Goal: Information Seeking & Learning: Learn about a topic

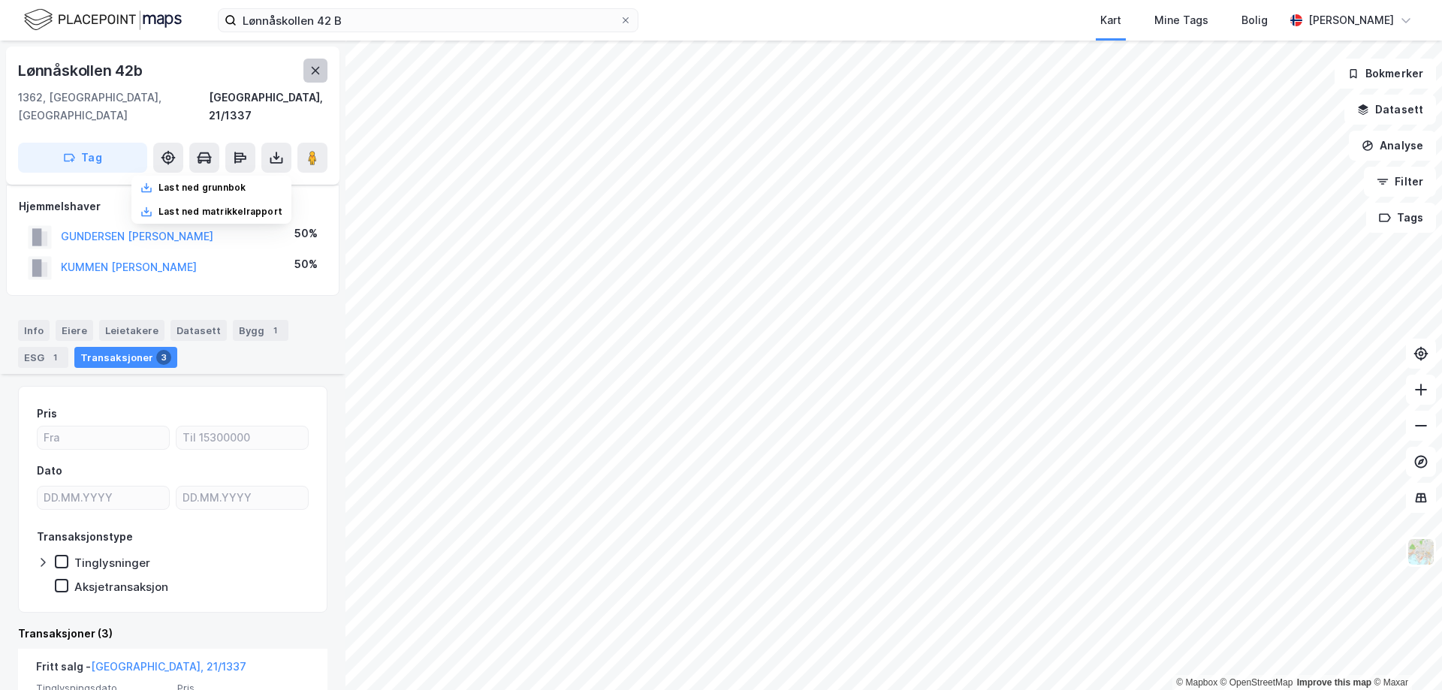
scroll to position [375, 0]
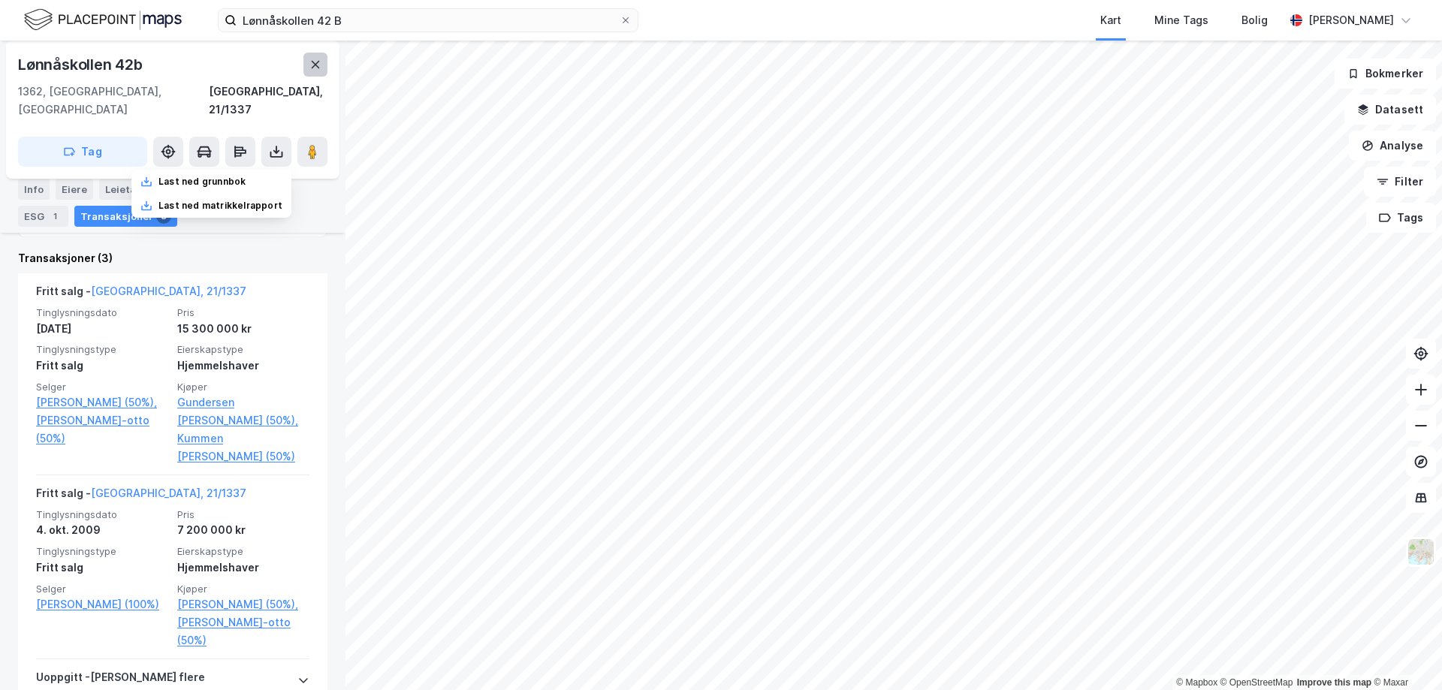
click at [311, 65] on icon at bounding box center [315, 65] width 12 height 12
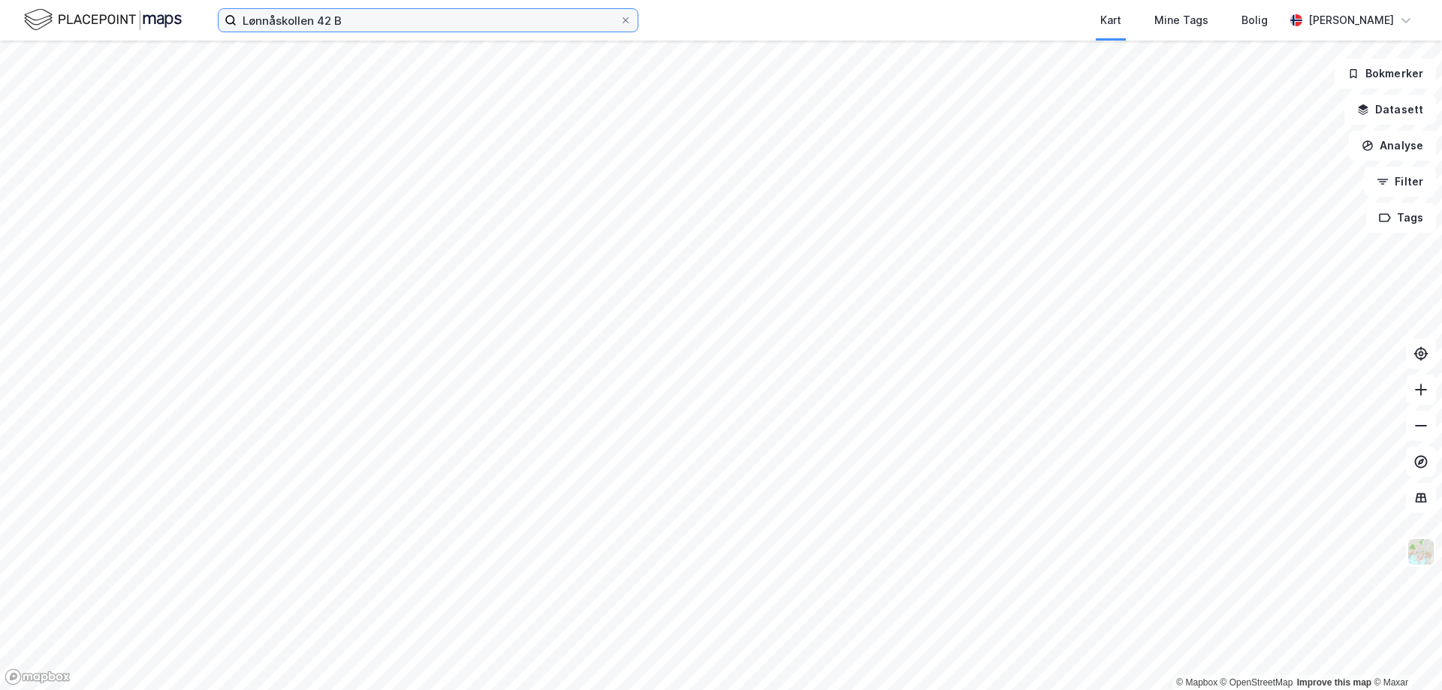
click at [303, 26] on input "Lønnåskollen 42 B" at bounding box center [428, 20] width 383 height 23
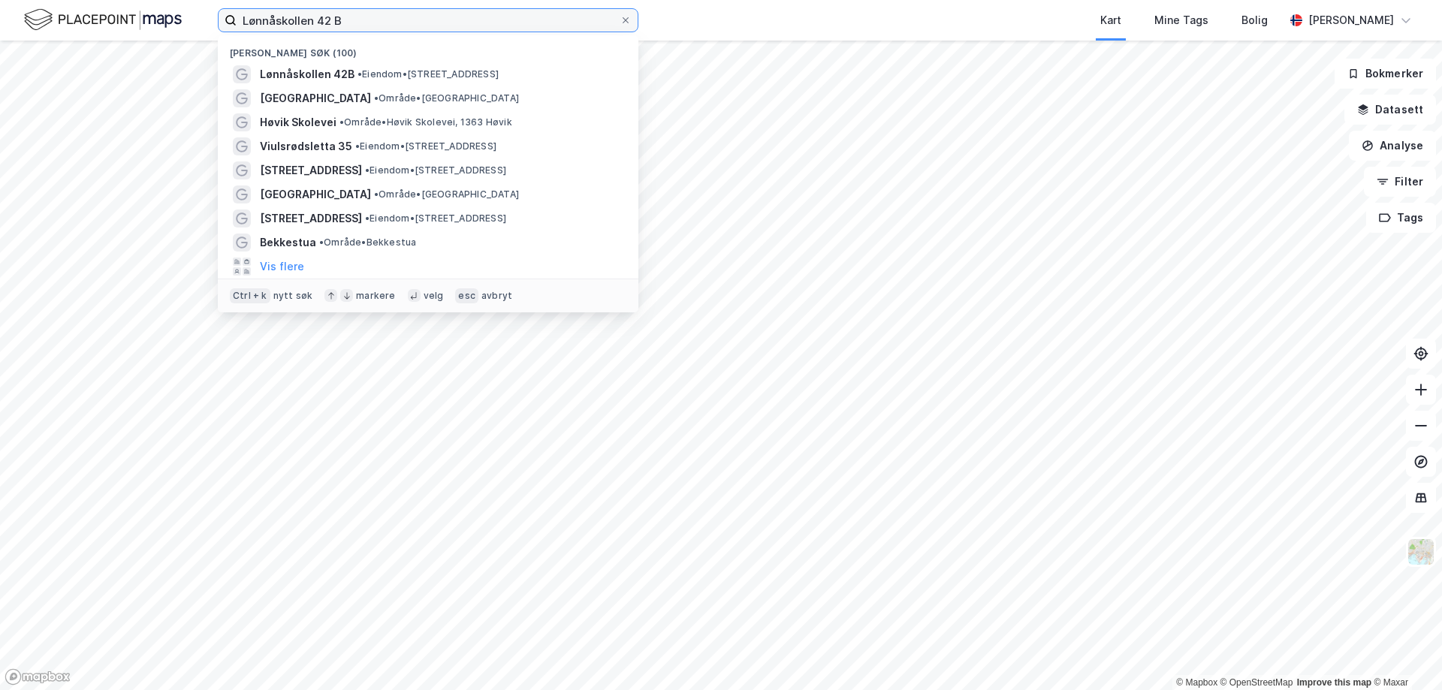
click at [303, 26] on input "Lønnåskollen 42 B" at bounding box center [428, 20] width 383 height 23
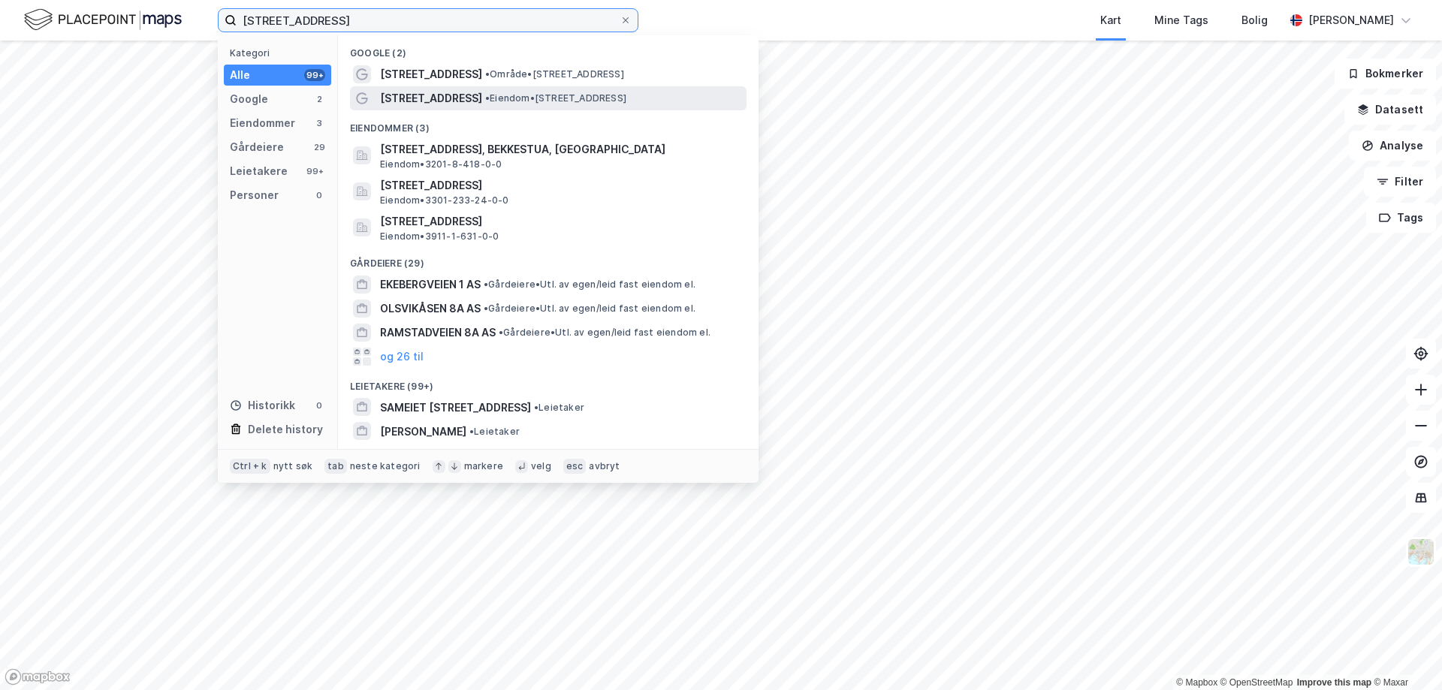
type input "[STREET_ADDRESS]"
click at [439, 101] on span "[STREET_ADDRESS]" at bounding box center [431, 98] width 102 height 18
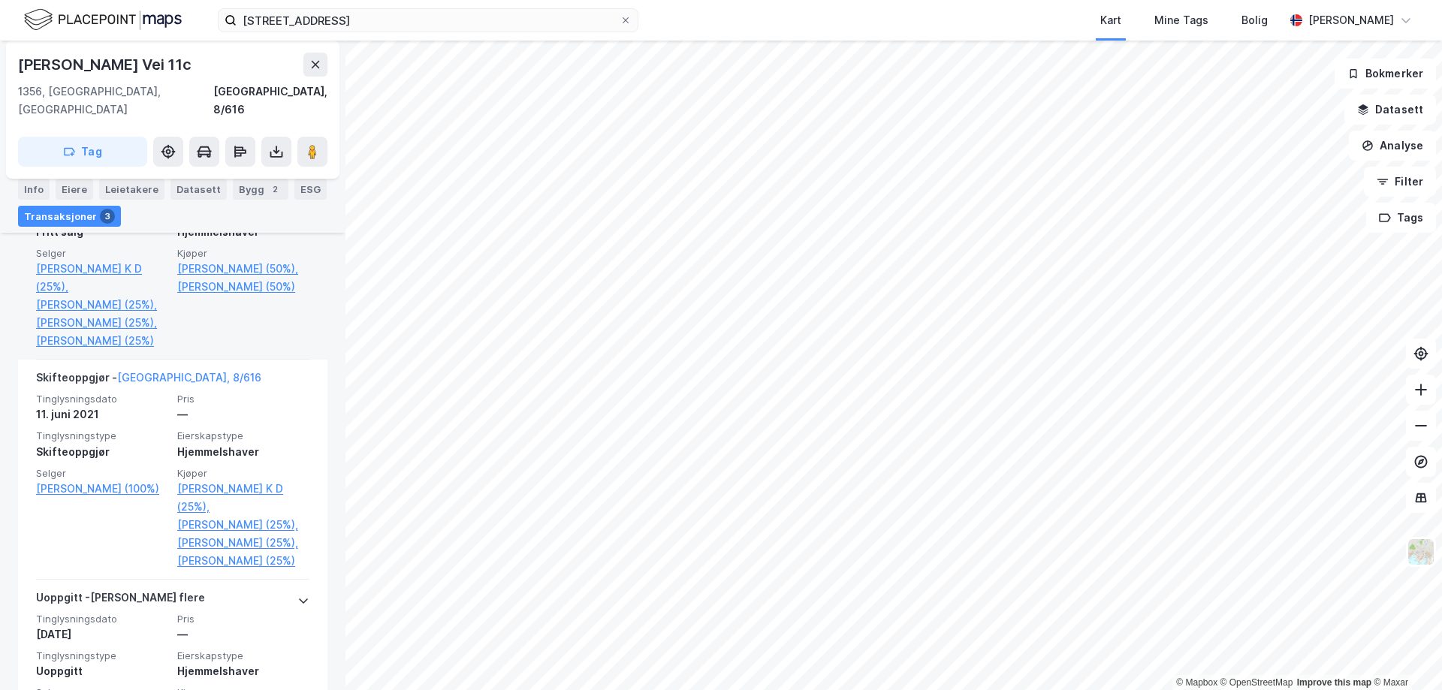
scroll to position [582, 0]
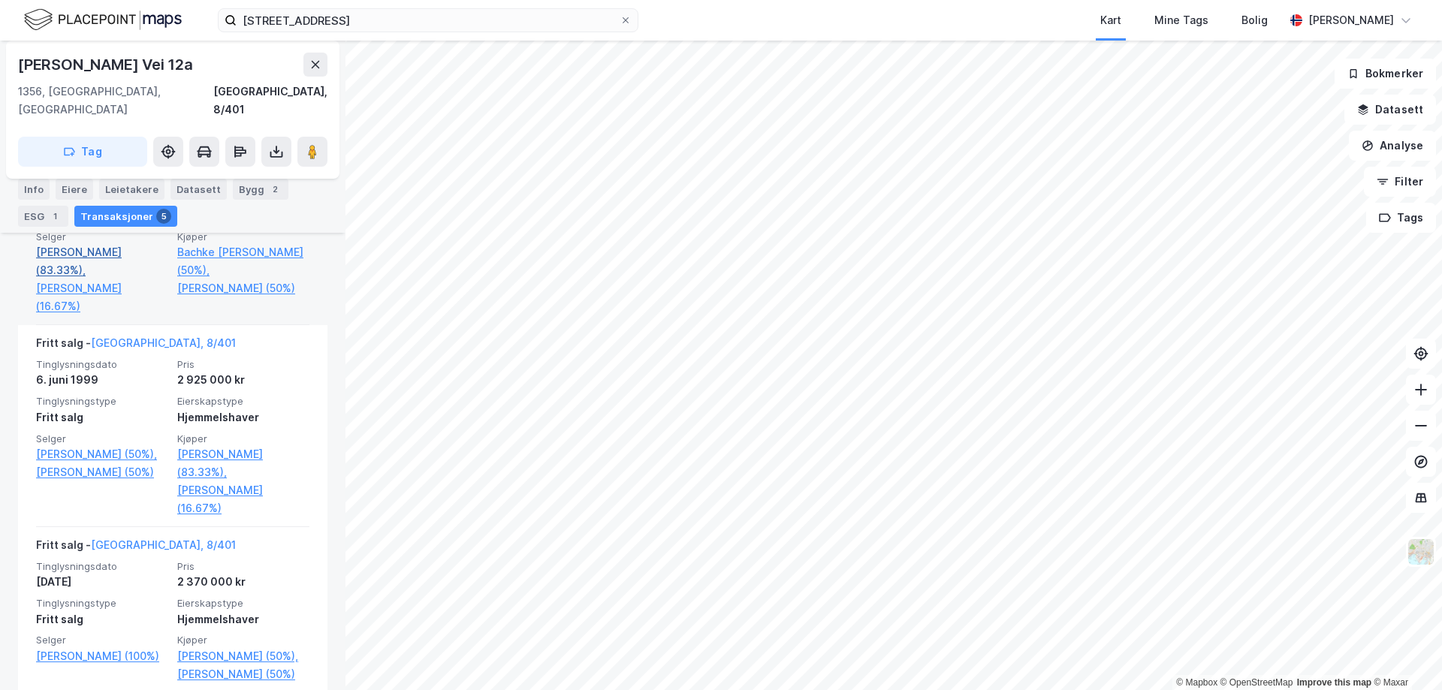
scroll to position [375, 0]
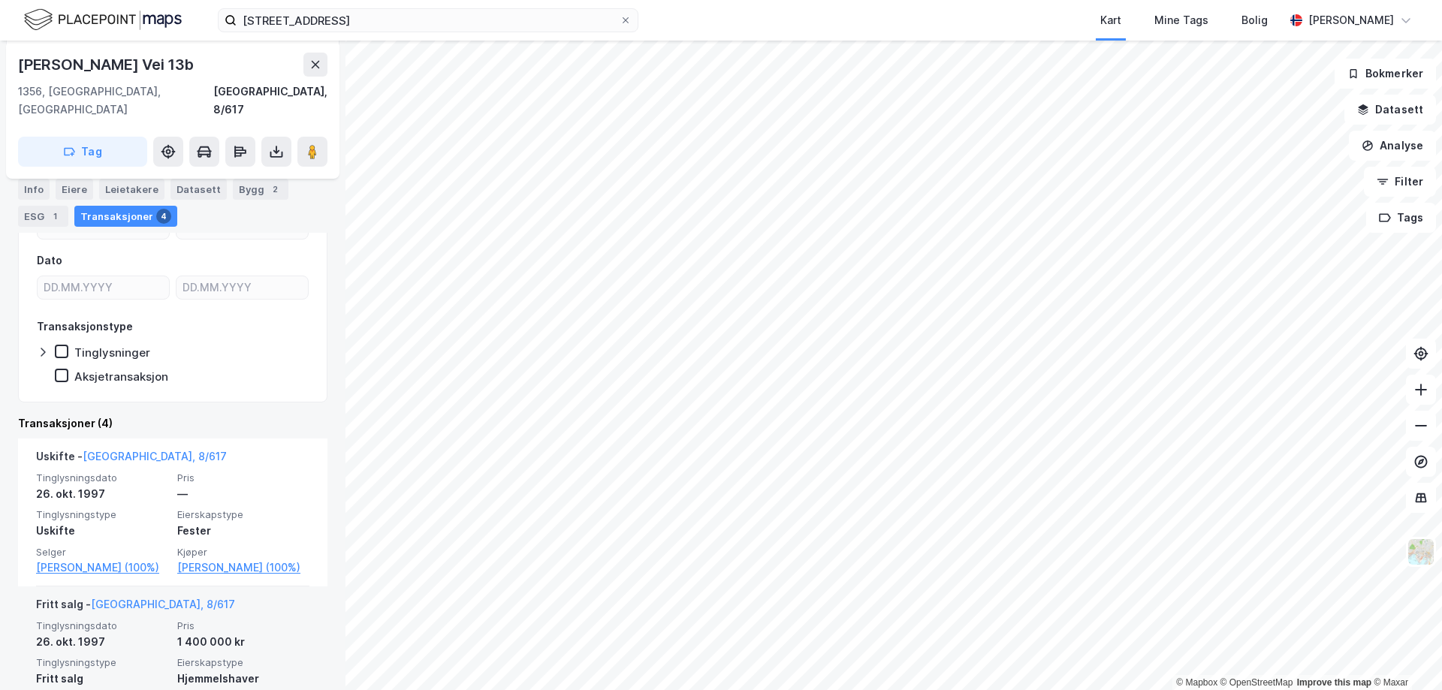
scroll to position [75, 0]
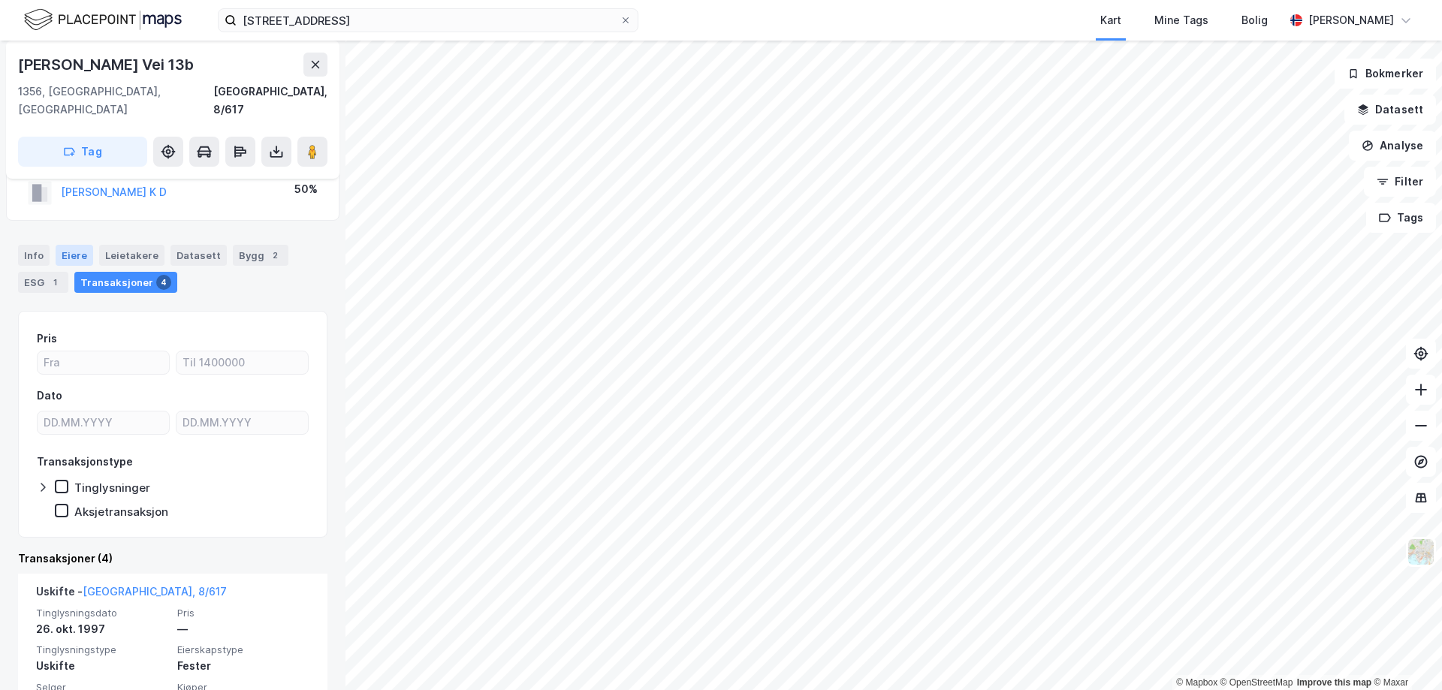
click at [62, 245] on div "Eiere" at bounding box center [75, 255] width 38 height 21
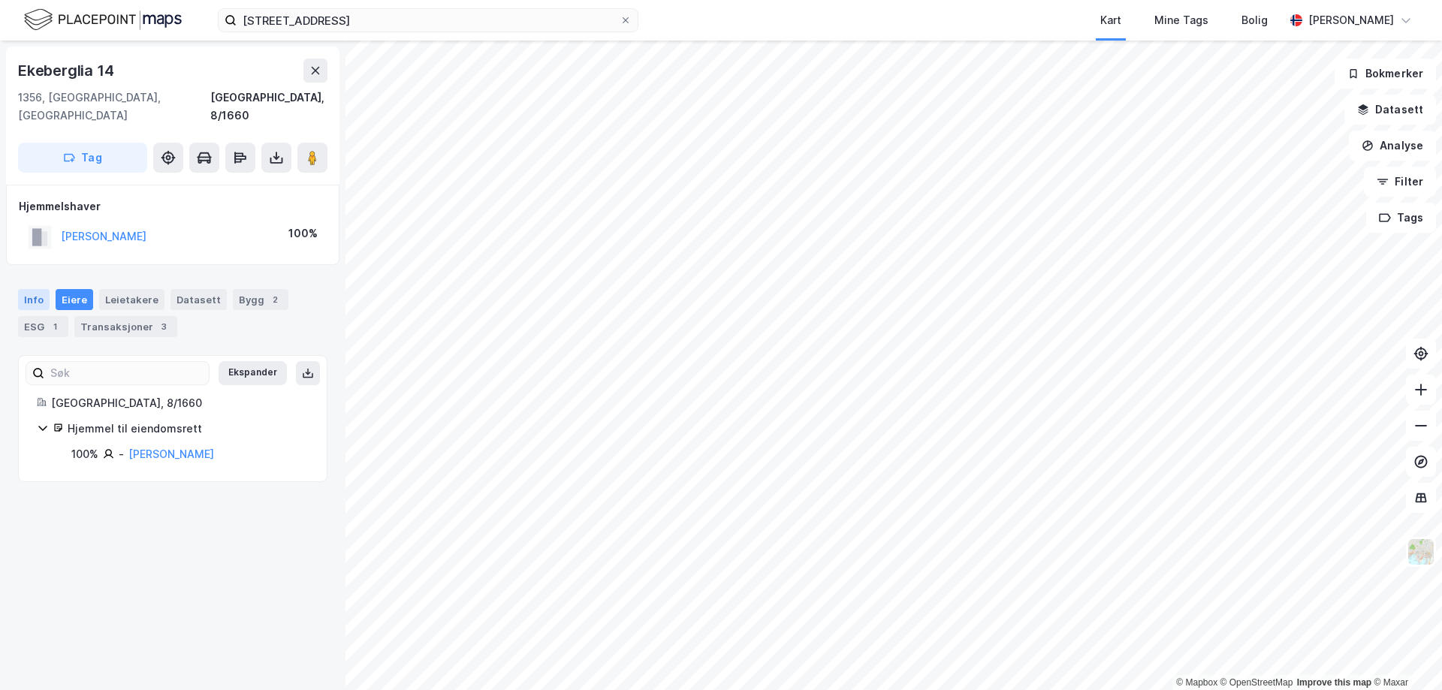
click at [36, 289] on div "Info" at bounding box center [34, 299] width 32 height 21
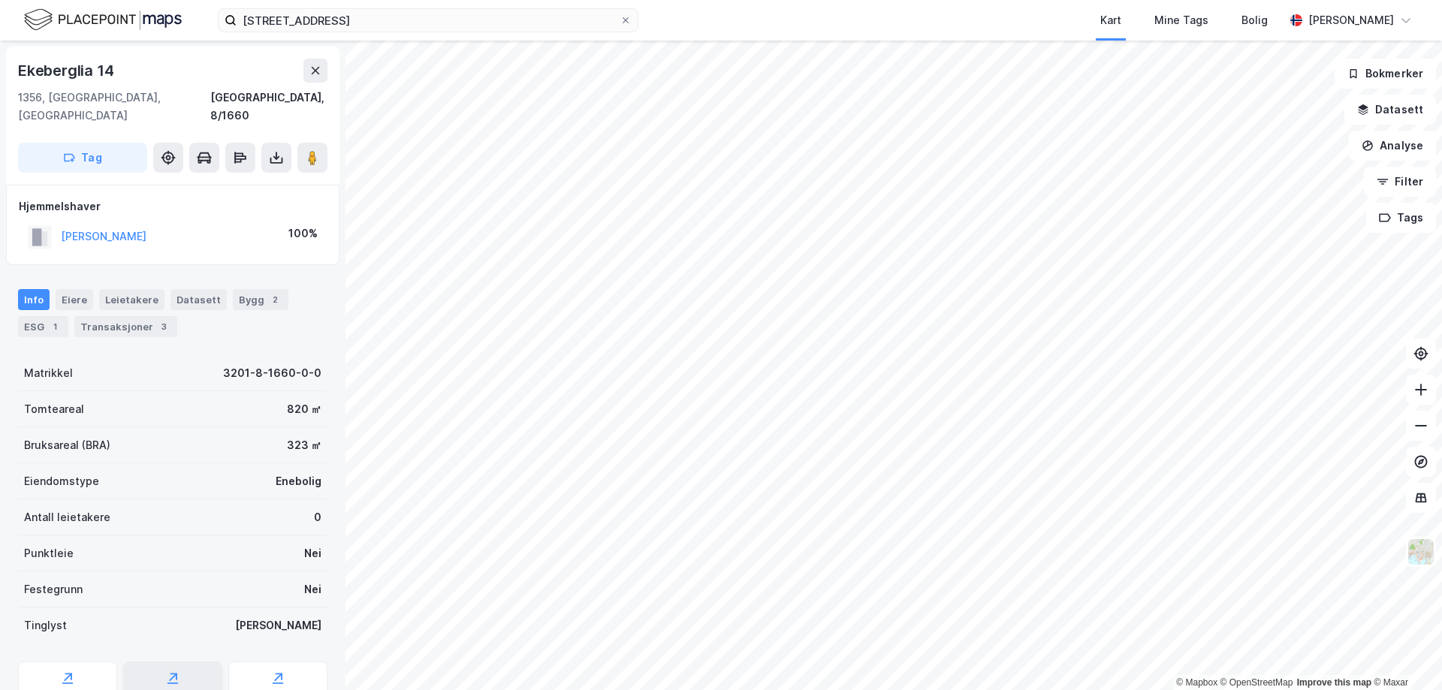
click at [172, 671] on icon at bounding box center [172, 678] width 15 height 15
click at [1403, 112] on button "Datasett" at bounding box center [1390, 110] width 92 height 30
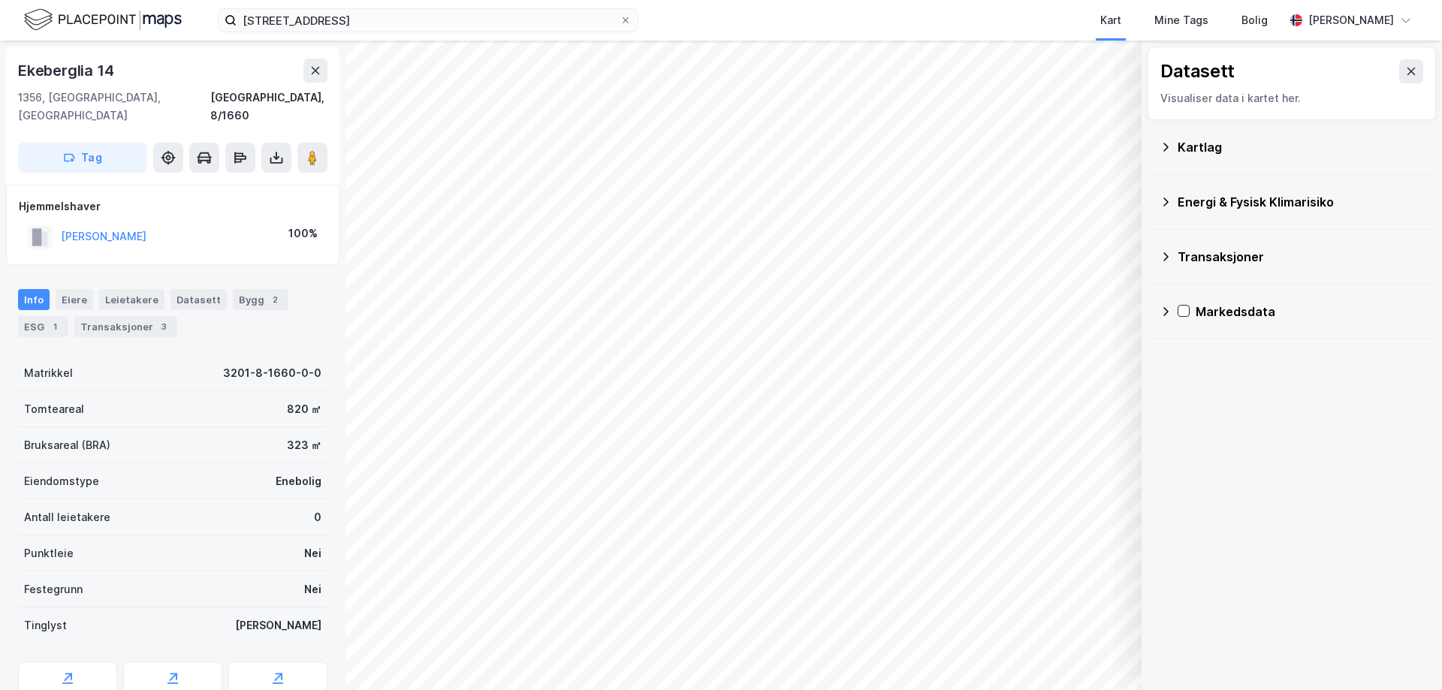
click at [1167, 196] on icon at bounding box center [1165, 202] width 12 height 12
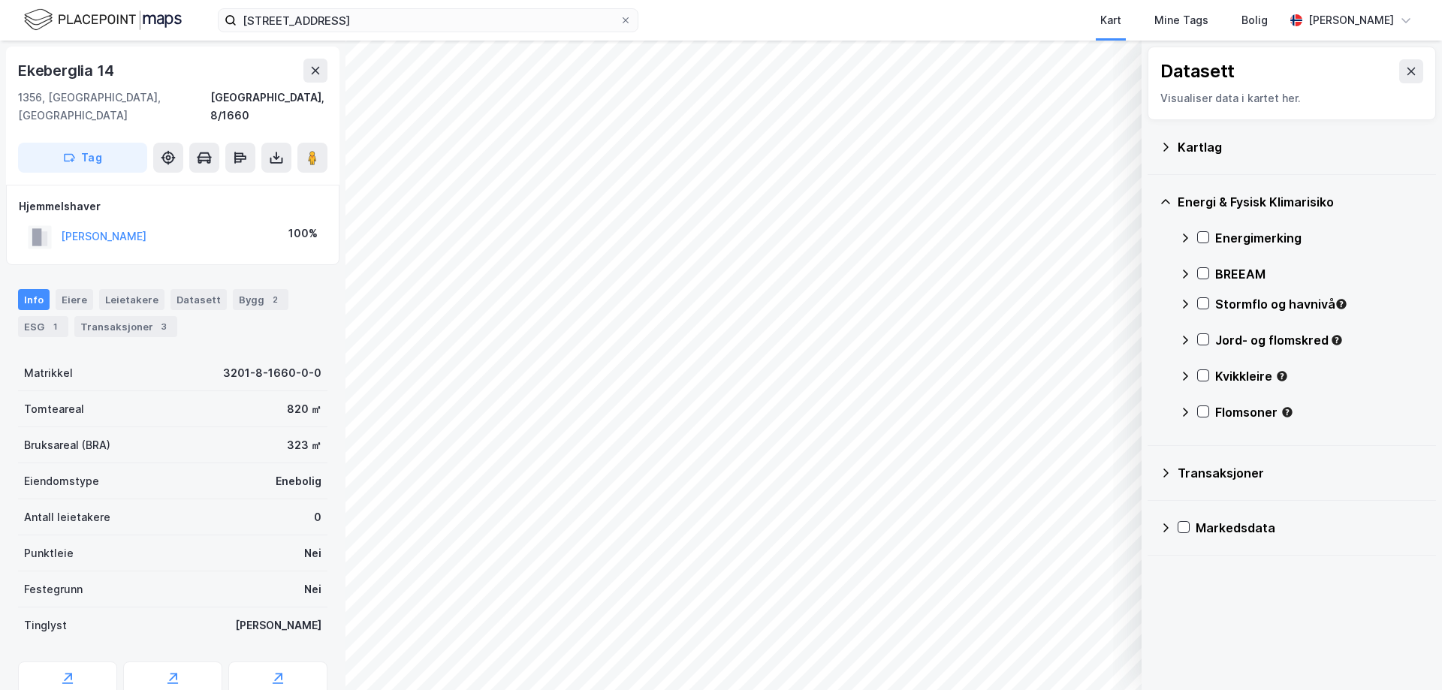
click at [1167, 144] on icon at bounding box center [1165, 147] width 12 height 12
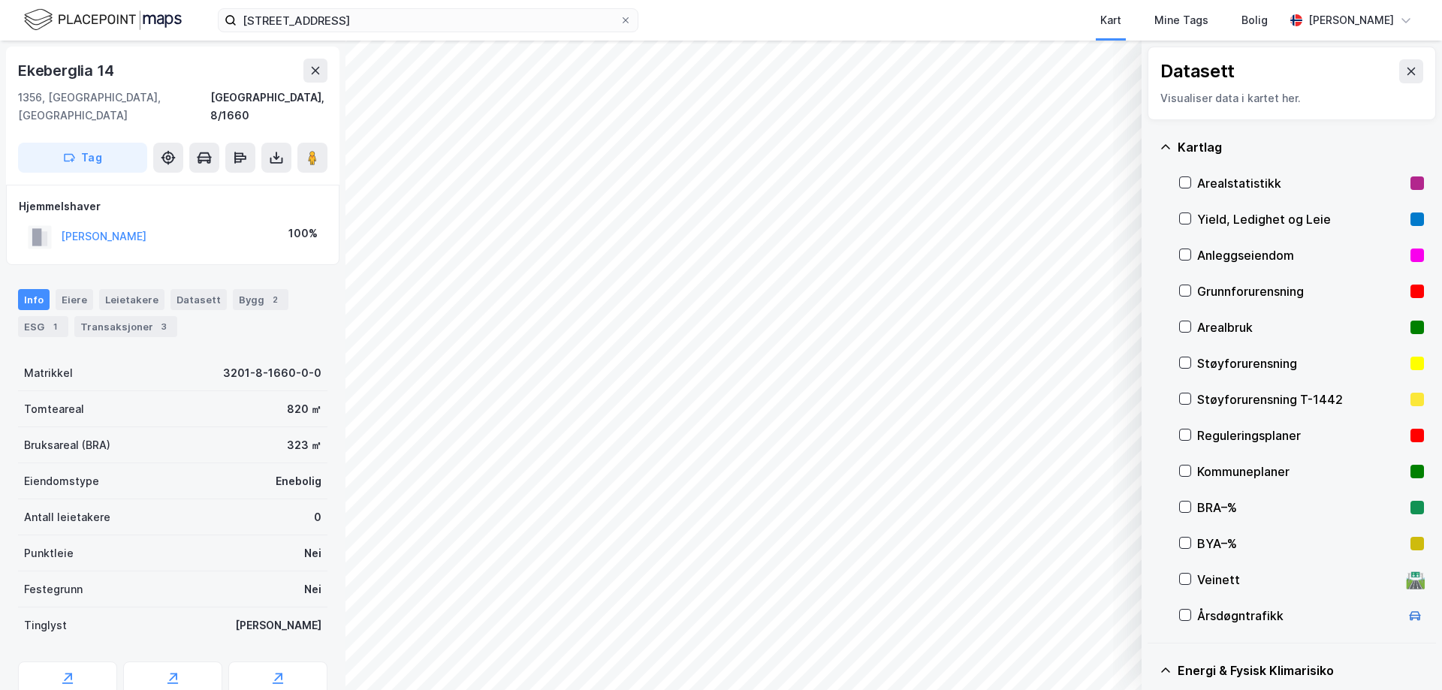
click at [1228, 355] on div "Støyforurensning" at bounding box center [1300, 363] width 207 height 18
click at [1221, 358] on div "Støyforurensning" at bounding box center [1300, 363] width 207 height 18
click at [1164, 147] on icon at bounding box center [1165, 147] width 12 height 12
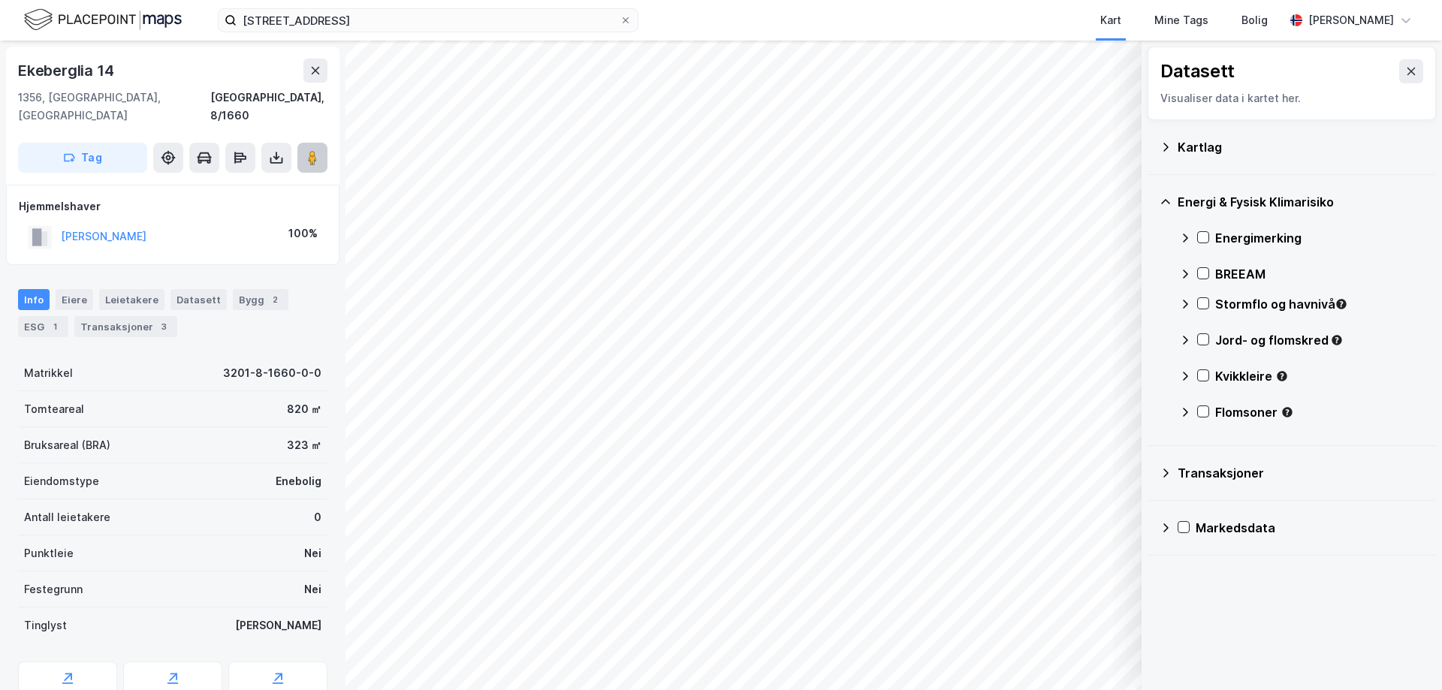
click at [322, 143] on button at bounding box center [312, 158] width 30 height 30
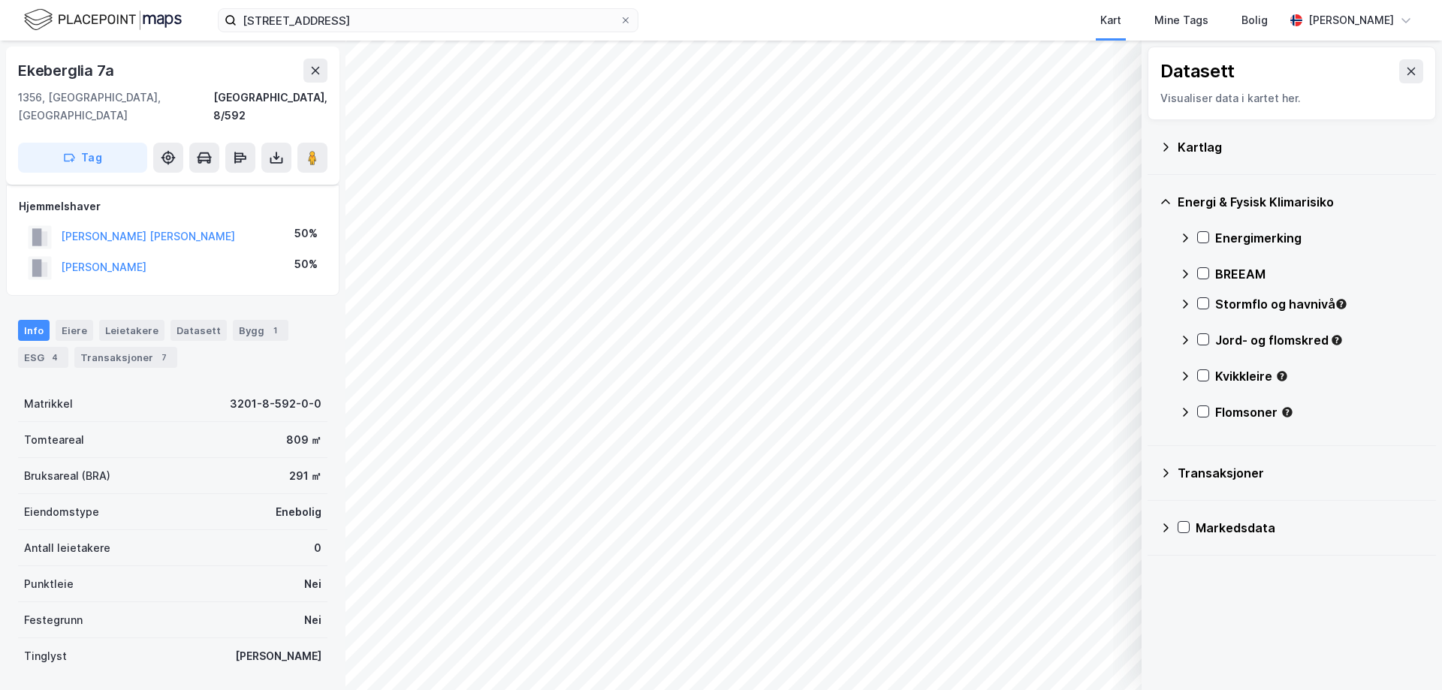
scroll to position [75, 0]
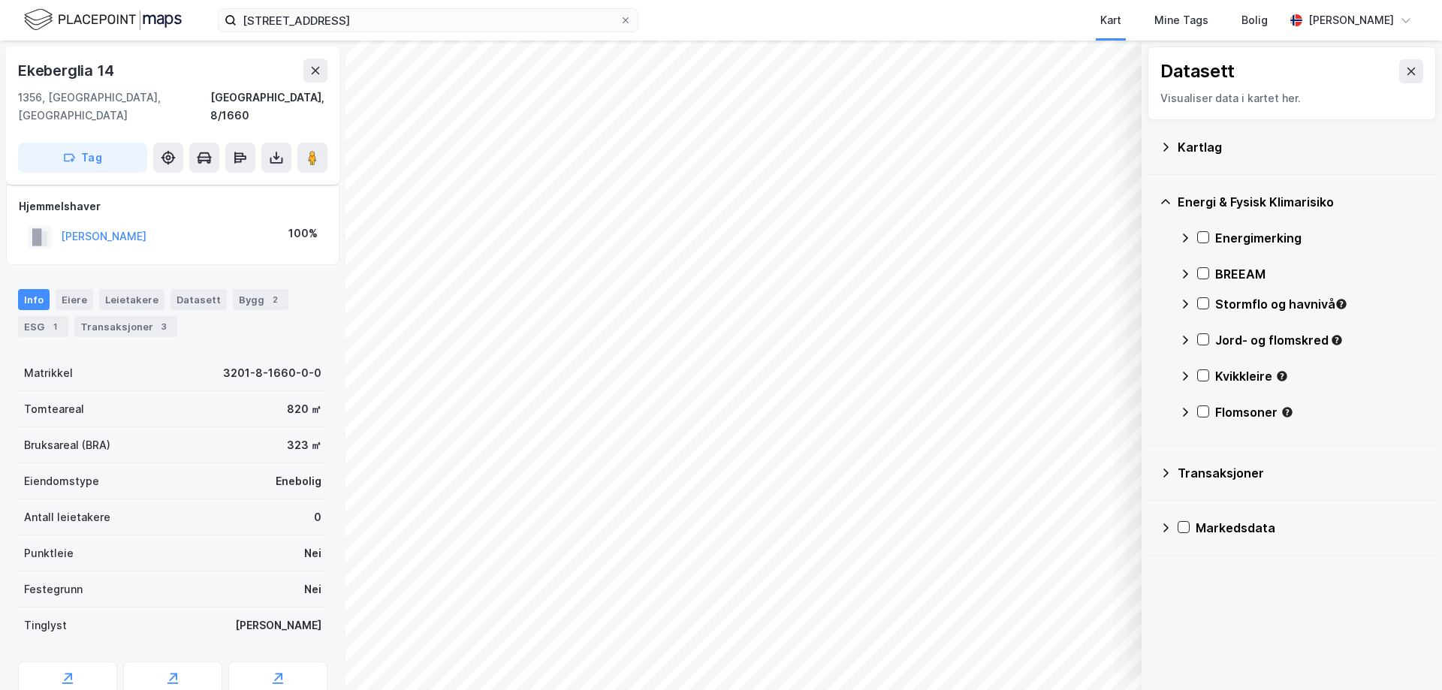
scroll to position [50, 0]
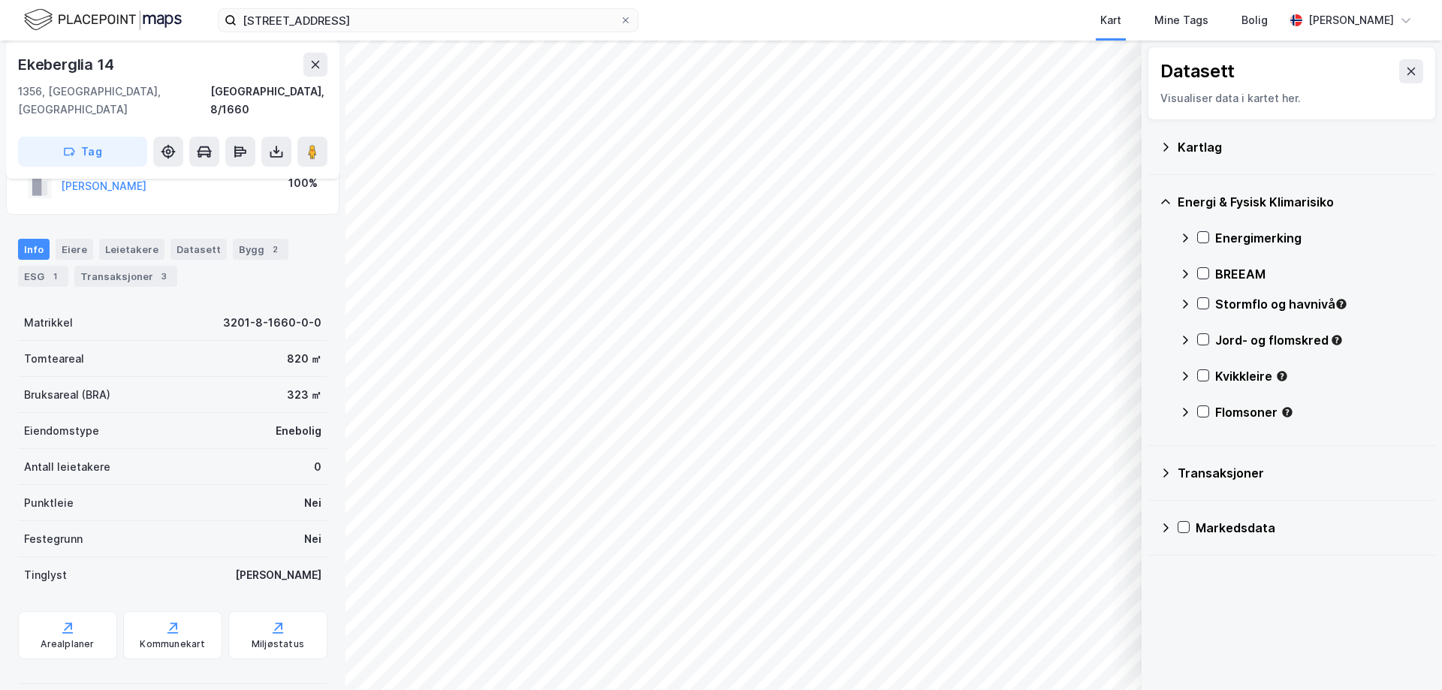
click at [1165, 146] on icon at bounding box center [1165, 147] width 12 height 12
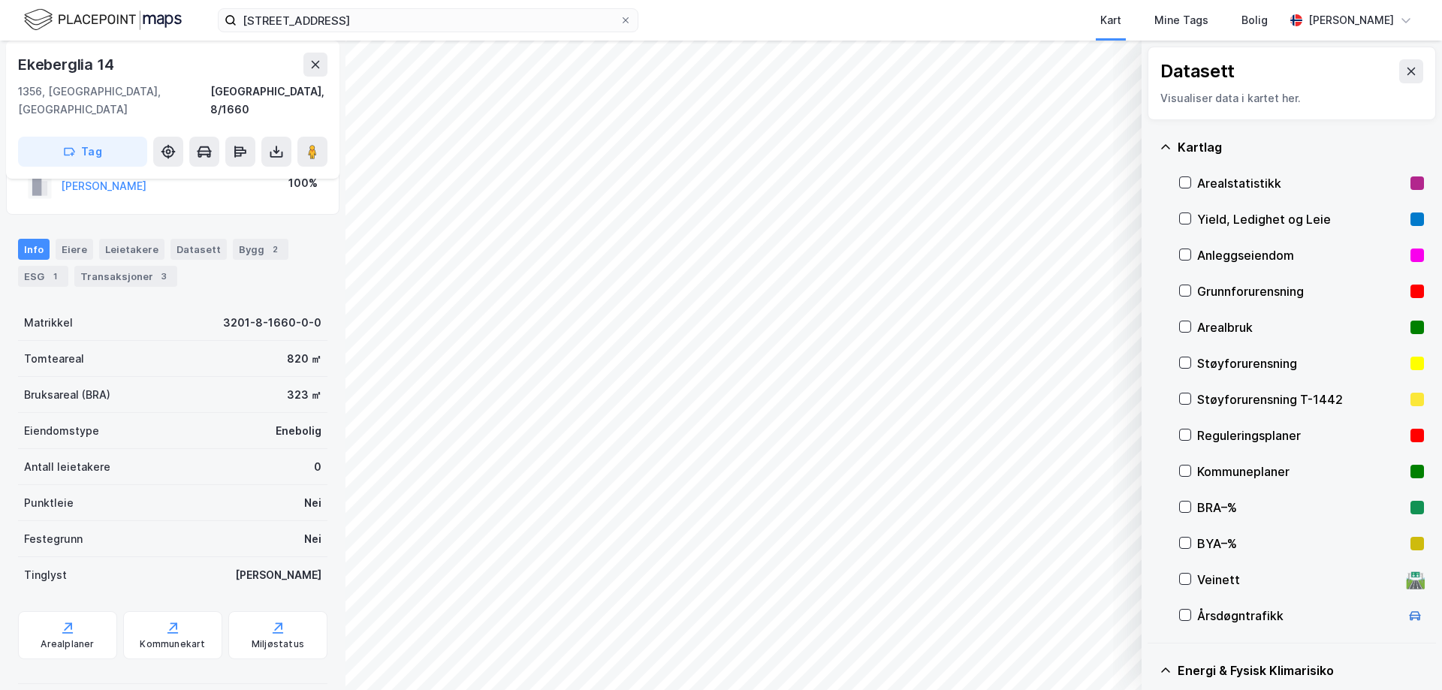
click at [1165, 146] on icon at bounding box center [1165, 147] width 12 height 12
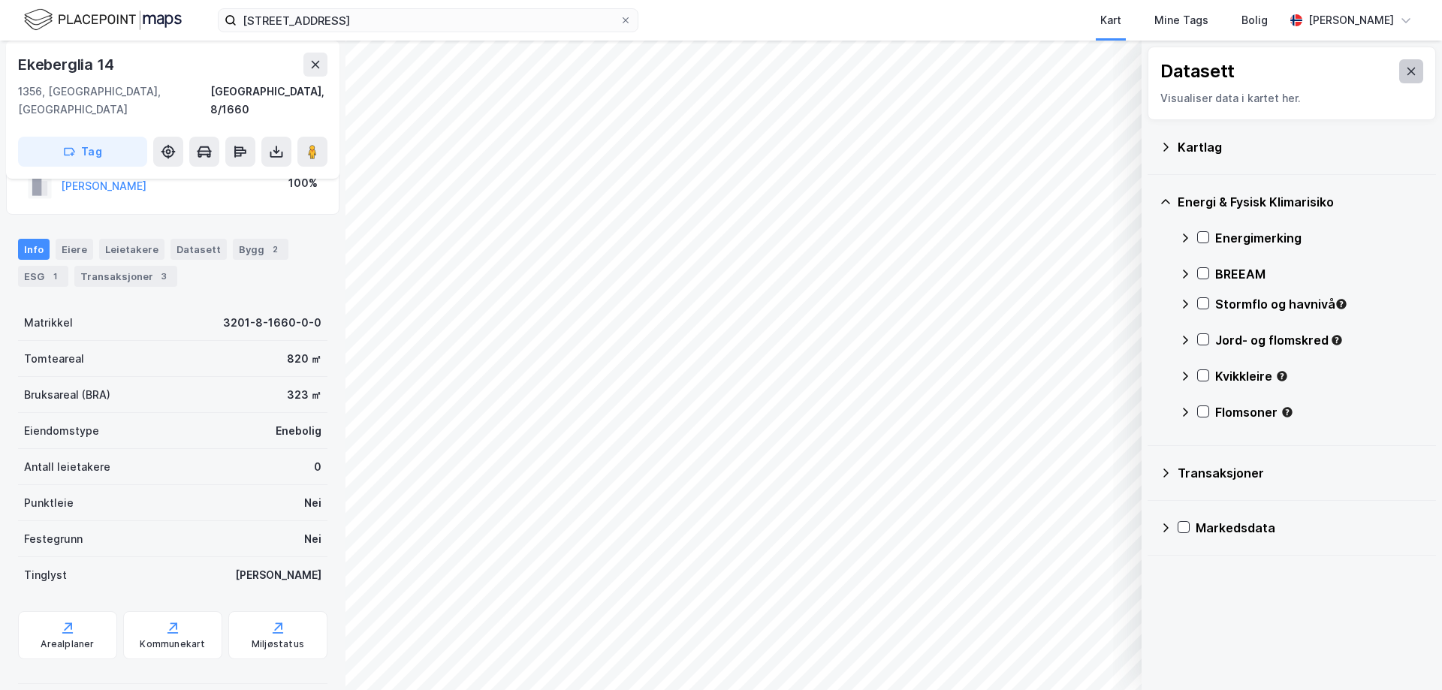
click at [1407, 68] on icon at bounding box center [1411, 72] width 8 height 8
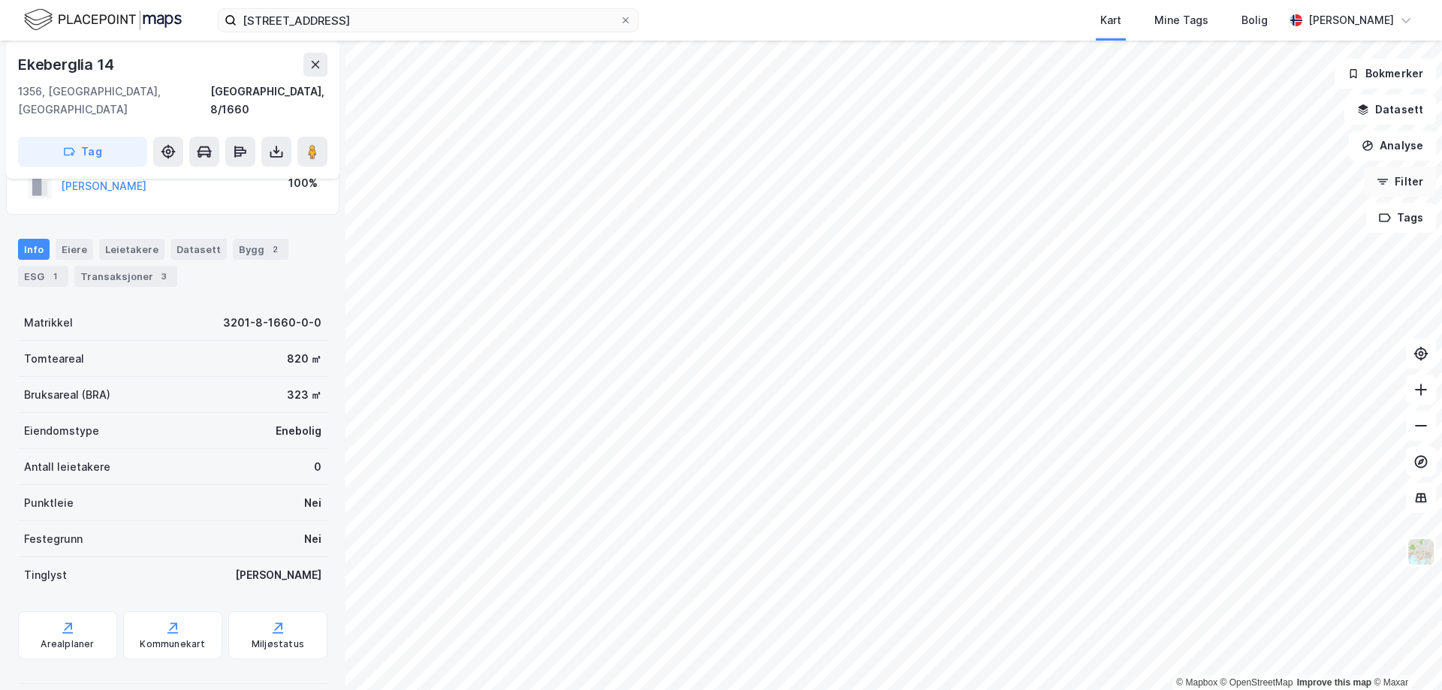
click at [1422, 188] on button "Filter" at bounding box center [1400, 182] width 72 height 30
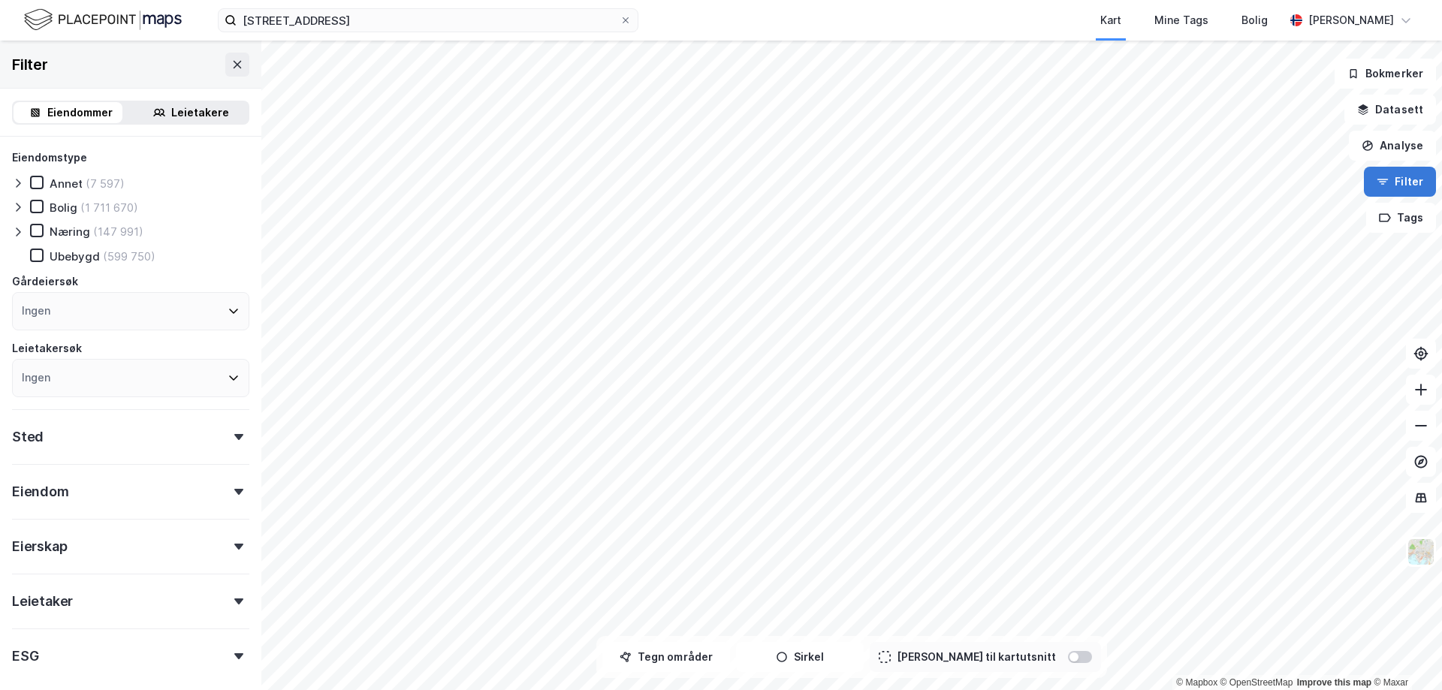
click at [1403, 183] on button "Filter" at bounding box center [1400, 182] width 72 height 30
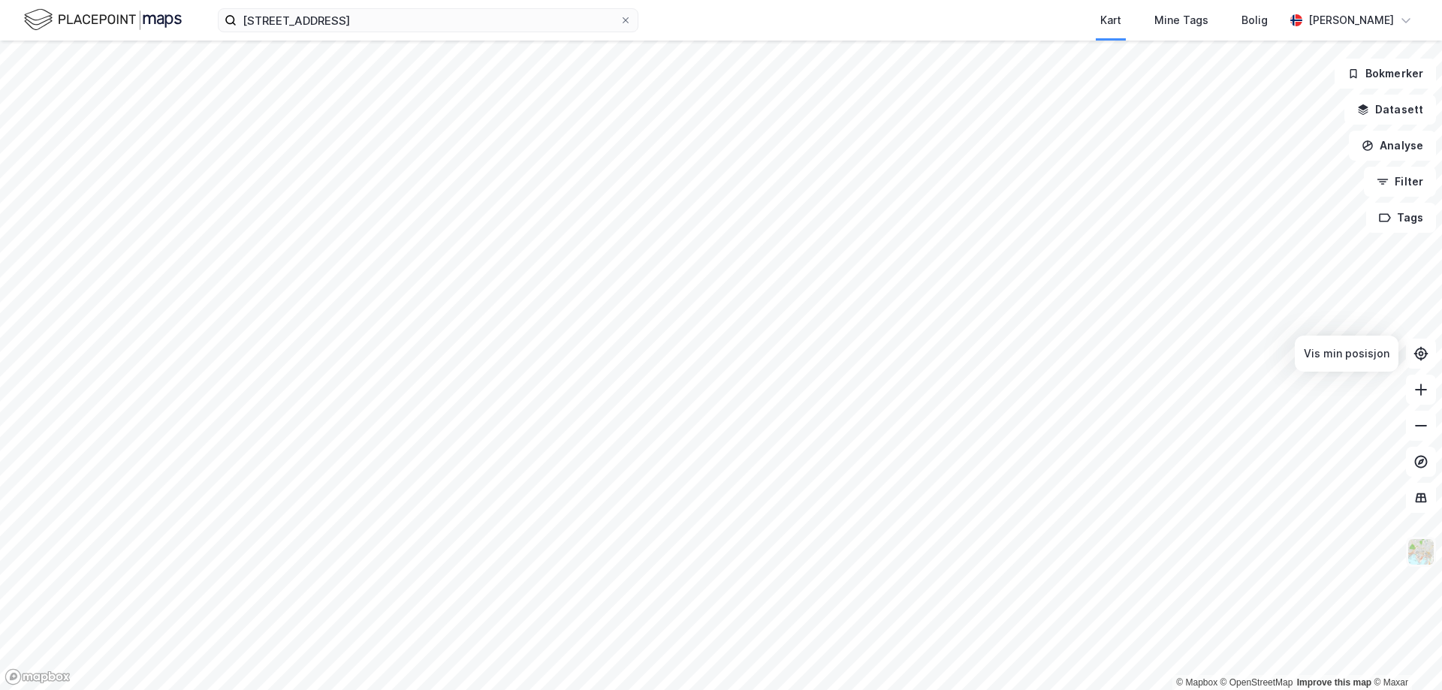
click at [1422, 559] on img at bounding box center [1421, 552] width 29 height 29
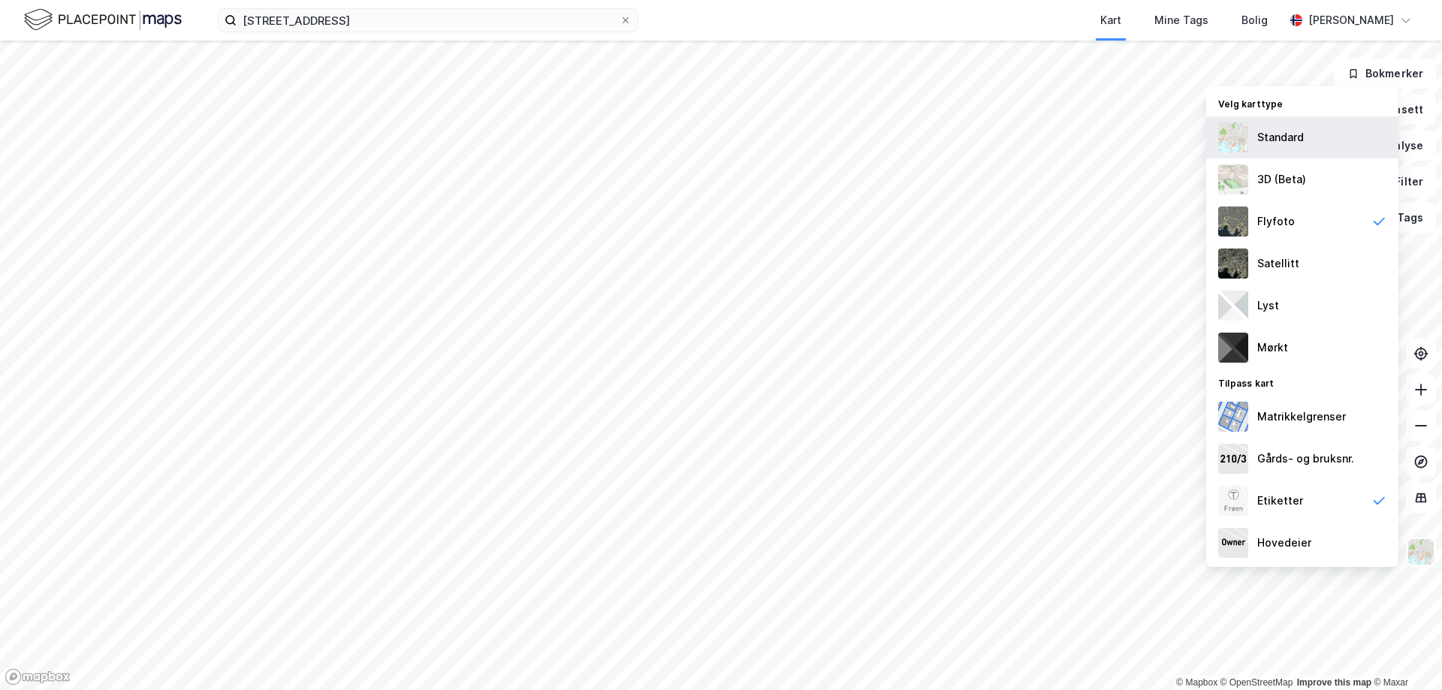
click at [1283, 146] on div "Standard" at bounding box center [1302, 137] width 192 height 42
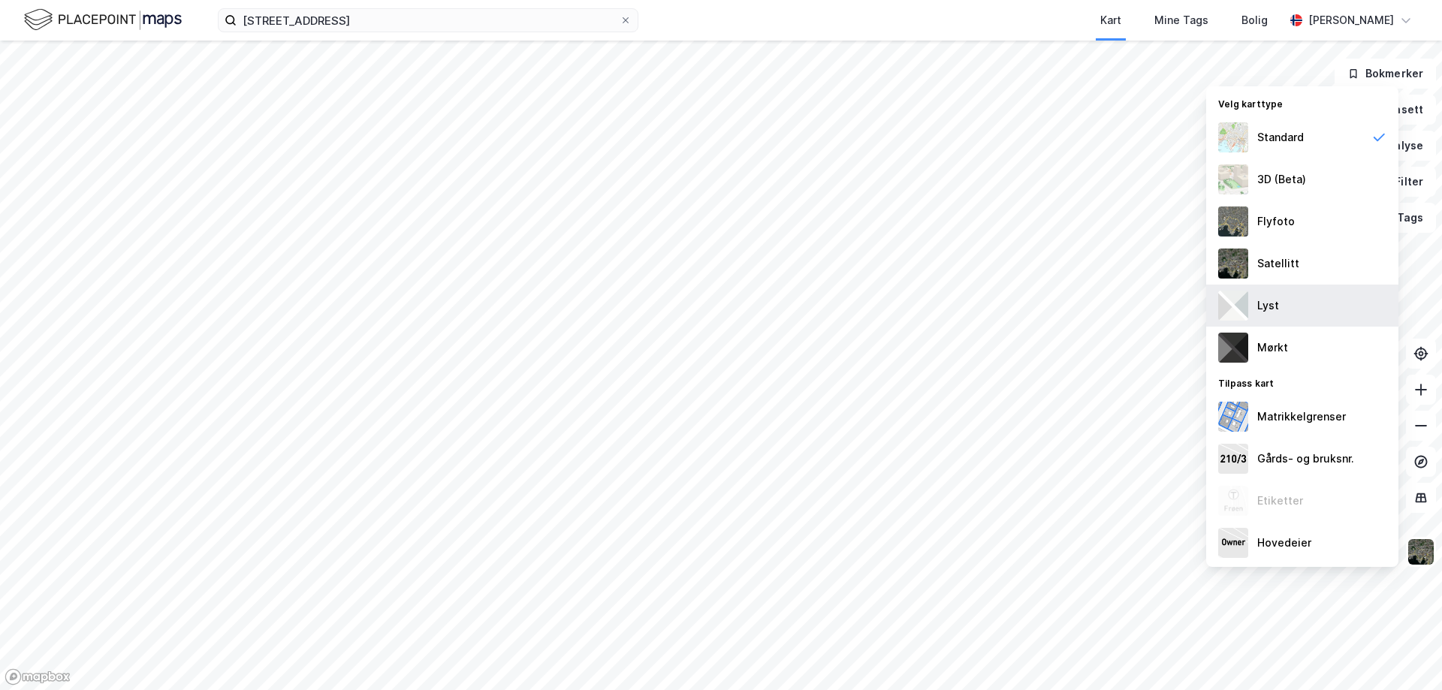
click at [1277, 311] on div "Lyst" at bounding box center [1268, 306] width 22 height 18
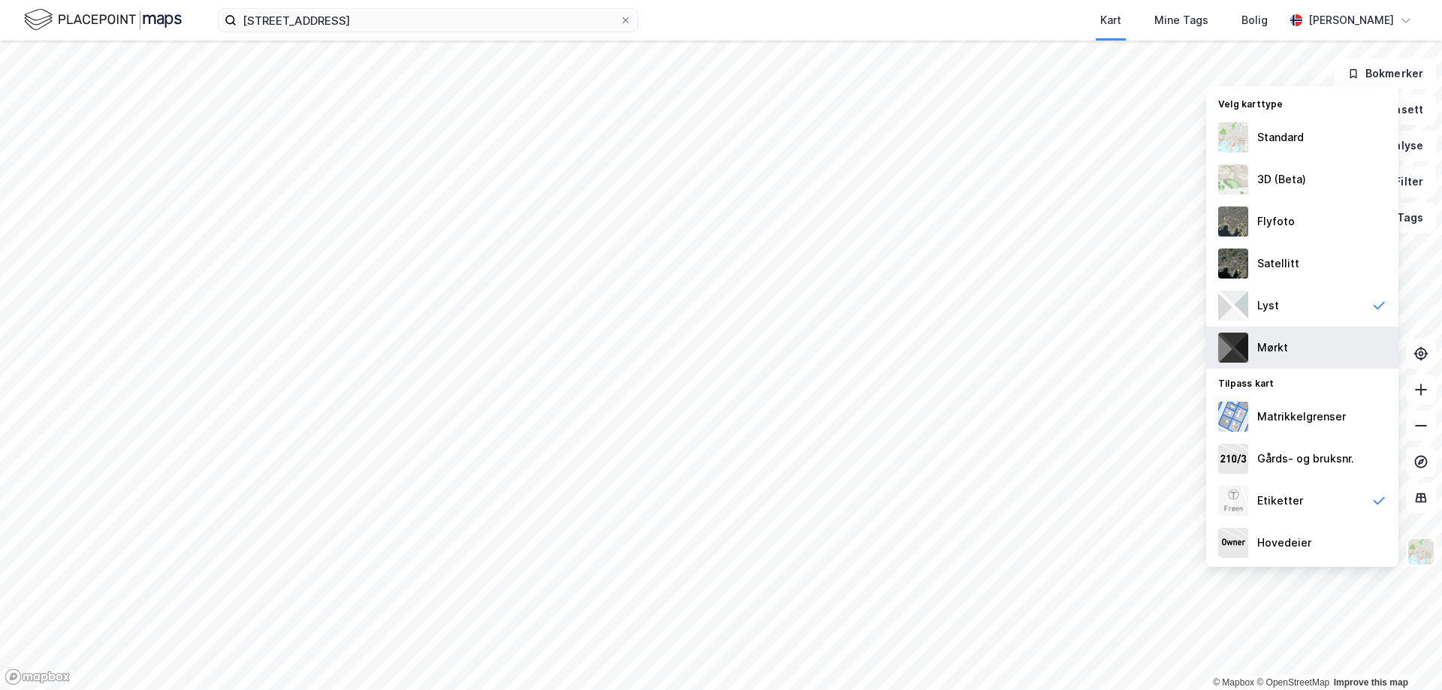
click at [1275, 344] on div "Mørkt" at bounding box center [1272, 348] width 31 height 18
click at [1306, 415] on div "Matrikkelgrenser" at bounding box center [1301, 417] width 89 height 18
click at [1298, 171] on div "3D (Beta)" at bounding box center [1281, 179] width 49 height 18
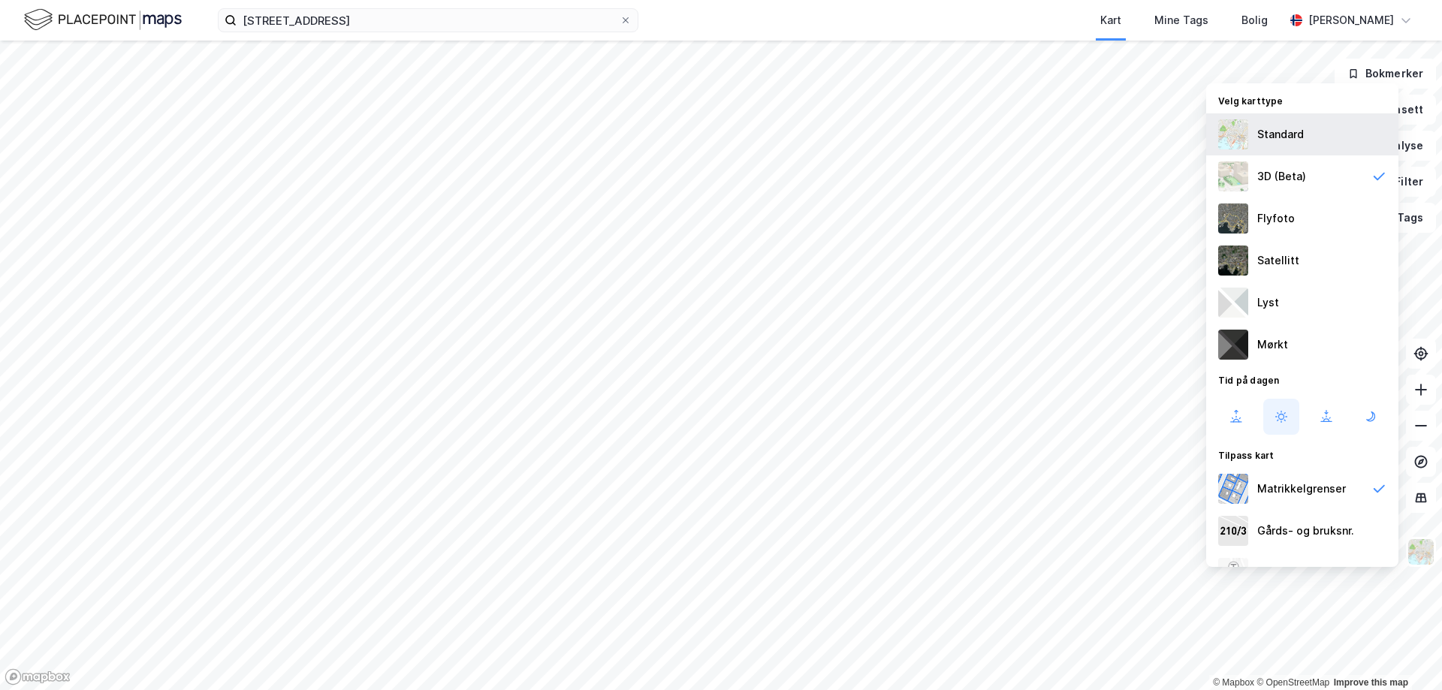
click at [1287, 135] on div "Standard" at bounding box center [1280, 134] width 47 height 18
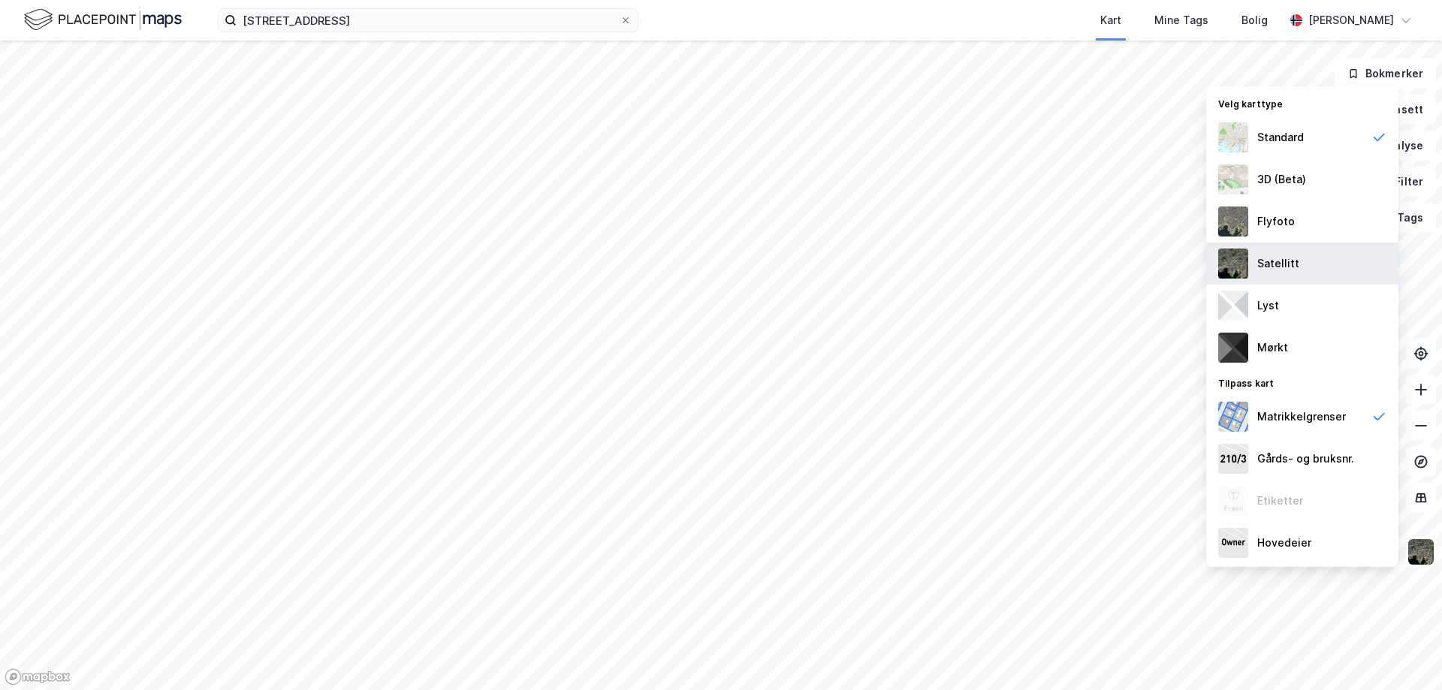
click at [1283, 257] on div "Satellitt" at bounding box center [1278, 264] width 42 height 18
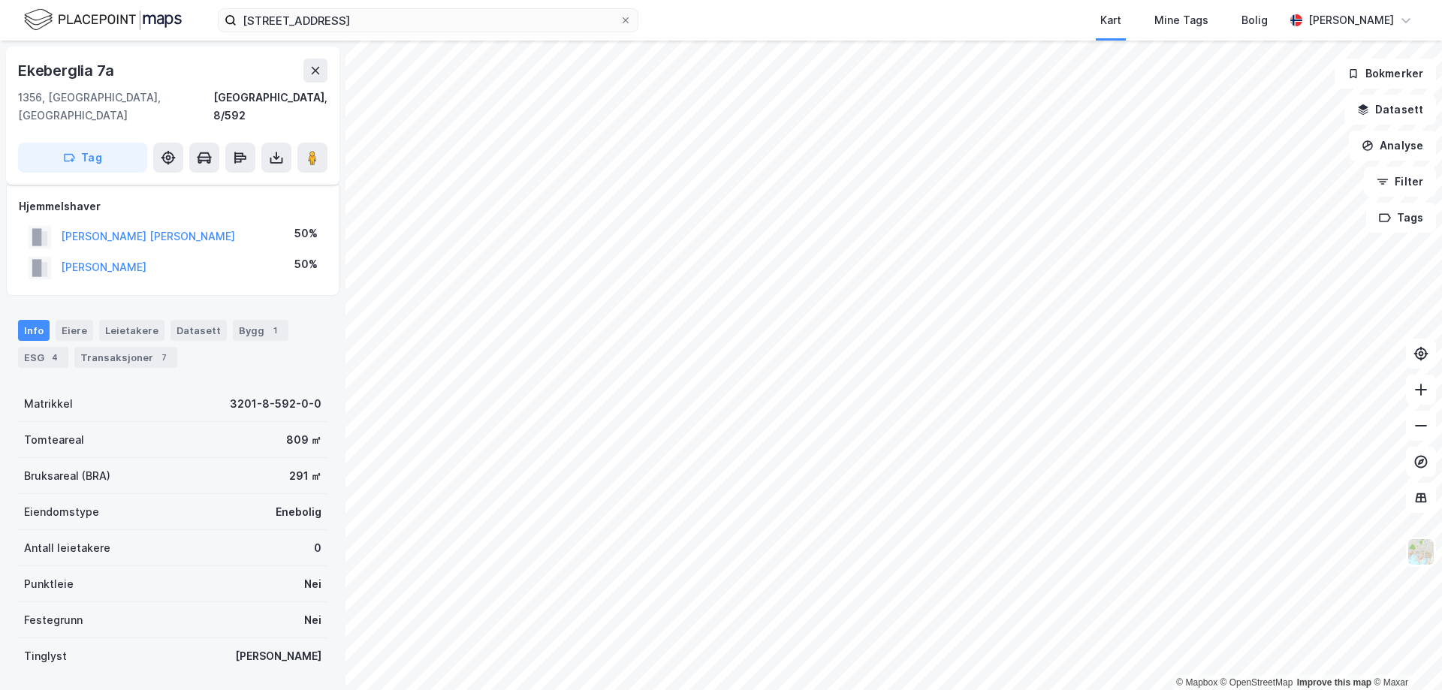
click at [133, 327] on div "Info [PERSON_NAME] Datasett Bygg 1 ESG 4 Transaksjoner 7" at bounding box center [172, 344] width 309 height 48
click at [133, 347] on div "Transaksjoner 7" at bounding box center [125, 357] width 103 height 21
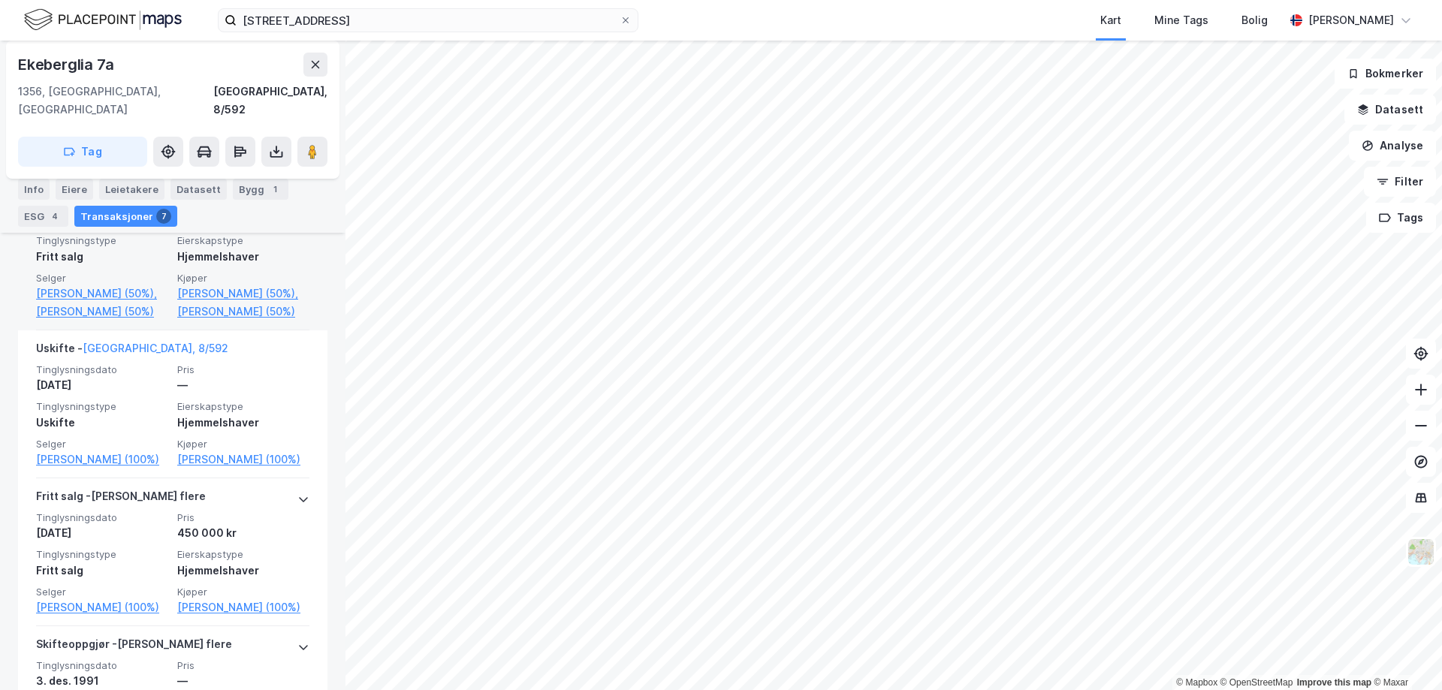
scroll to position [676, 0]
